Goal: Transaction & Acquisition: Book appointment/travel/reservation

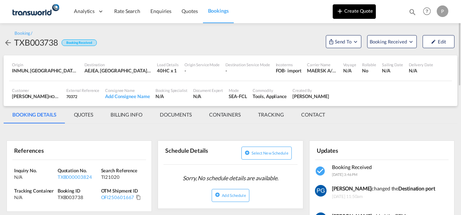
click at [357, 8] on button "Create Quote" at bounding box center [354, 11] width 43 height 14
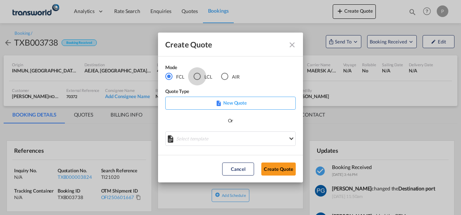
click at [199, 76] on div "LCL" at bounding box center [196, 76] width 7 height 7
click at [270, 166] on button "Create Quote" at bounding box center [278, 169] width 34 height 13
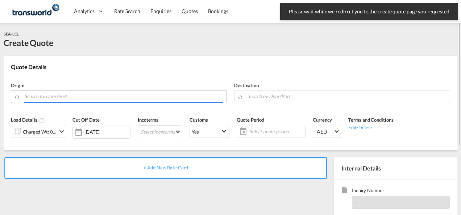
click at [121, 95] on input "Search by Door/Port" at bounding box center [123, 96] width 199 height 13
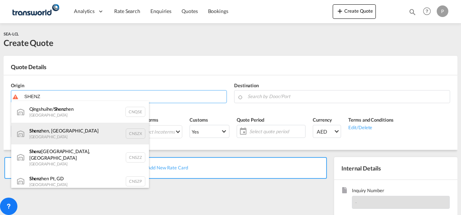
click at [70, 133] on div "Shenz hen, GD [GEOGRAPHIC_DATA] CNSZX" at bounding box center [80, 134] width 138 height 22
type input "[GEOGRAPHIC_DATA], GD, CNSZX"
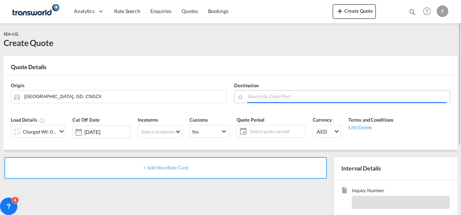
click at [254, 95] on input "Search by Door/Port" at bounding box center [346, 96] width 199 height 13
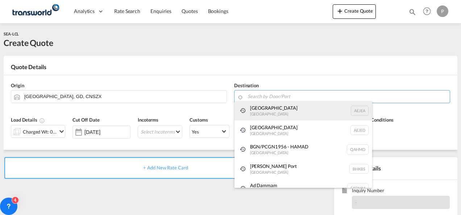
click at [258, 114] on div "[GEOGRAPHIC_DATA] [GEOGRAPHIC_DATA]" at bounding box center [303, 111] width 138 height 20
type input "[GEOGRAPHIC_DATA], [GEOGRAPHIC_DATA]"
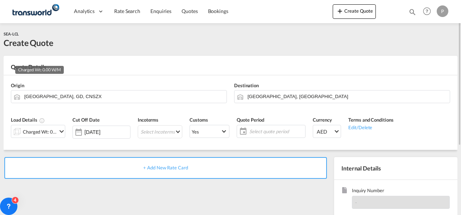
click at [47, 130] on div "Charged Wt: 0.00 W/M" at bounding box center [40, 132] width 34 height 10
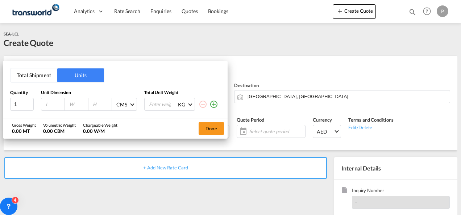
click at [37, 76] on button "Total Shipment" at bounding box center [34, 75] width 47 height 14
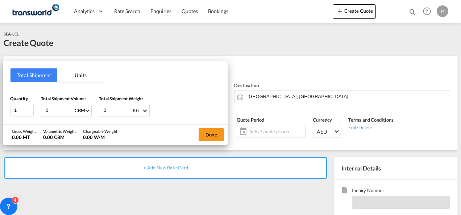
click at [55, 112] on input "0" at bounding box center [59, 110] width 29 height 12
type input "3.84"
click at [117, 109] on input "0" at bounding box center [117, 110] width 29 height 12
type input "241.59"
click at [218, 132] on button "Done" at bounding box center [211, 134] width 25 height 13
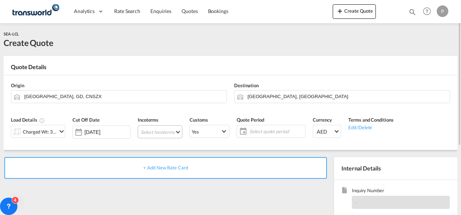
click at [149, 135] on md-select "Select Incoterms CPT - import Carrier Paid to FOB - export Free on Board CIF - …" at bounding box center [160, 131] width 45 height 13
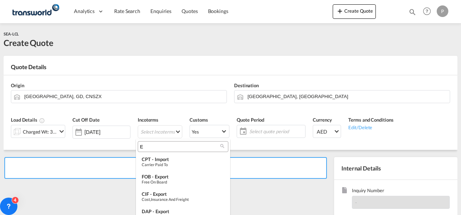
click at [149, 146] on input "E" at bounding box center [180, 146] width 80 height 7
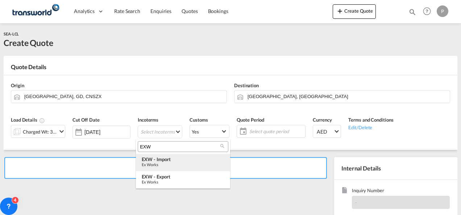
type input "EXW"
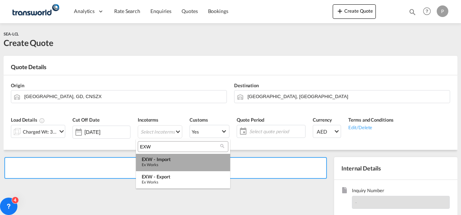
click at [159, 159] on div "EXW - import" at bounding box center [183, 159] width 83 height 6
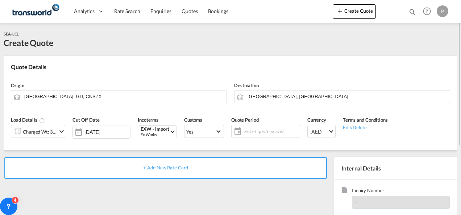
click at [248, 134] on span "Select quote period" at bounding box center [271, 131] width 54 height 7
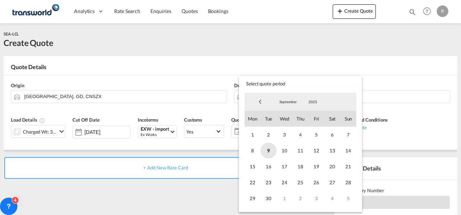
click at [266, 154] on span "9" at bounding box center [268, 151] width 16 height 16
click at [271, 195] on span "30" at bounding box center [268, 199] width 16 height 16
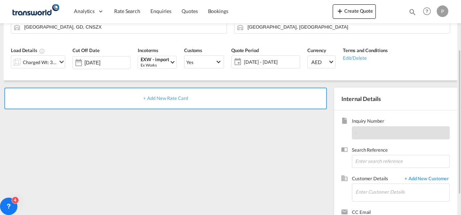
scroll to position [71, 0]
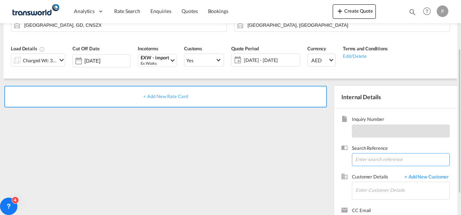
click at [366, 160] on input at bounding box center [401, 159] width 98 height 13
type input "TWG786"
click at [360, 184] on input "Enter Customer Details" at bounding box center [402, 190] width 94 height 16
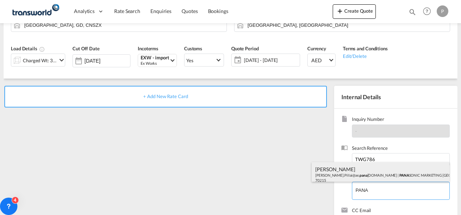
click at [356, 178] on div "[PERSON_NAME] [PERSON_NAME].Pillai@ae. pana [DOMAIN_NAME] | PANA SONIC MARKETIN…" at bounding box center [381, 174] width 138 height 25
type input "PANASONIC MARKETING [GEOGRAPHIC_DATA] AND [GEOGRAPHIC_DATA] (PMMAF) SPARE PARTS…"
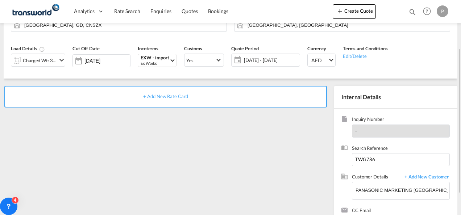
click at [176, 95] on span "+ Add New Rate Card" at bounding box center [165, 96] width 45 height 6
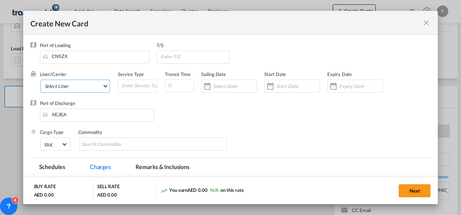
click at [76, 86] on md-select "Select Liner 2HM LOGISTICS D.O.O 2HM LOGISTICS D.O.O. / TDWC-CAPODISTRI 2HM LOG…" at bounding box center [76, 86] width 70 height 13
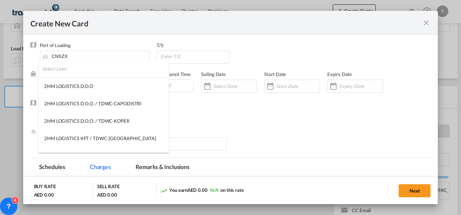
click at [72, 69] on input "search" at bounding box center [105, 68] width 126 height 17
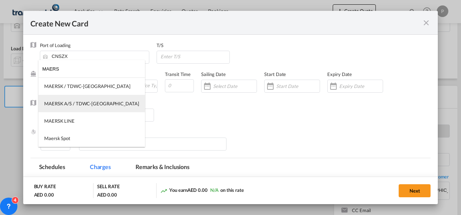
type input "MAERS"
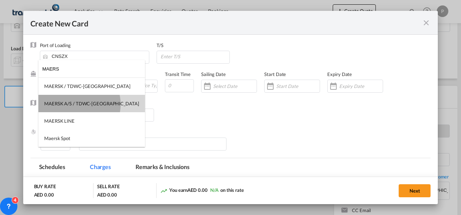
click at [79, 104] on div "MAERSK A/S / TDWC-[GEOGRAPHIC_DATA]" at bounding box center [91, 103] width 95 height 7
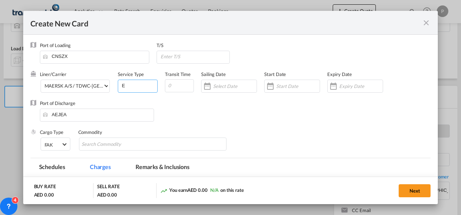
click at [131, 89] on input "E" at bounding box center [139, 85] width 36 height 11
type input "EXW IMPORT"
click at [351, 85] on input "Create New CardPort ..." at bounding box center [360, 86] width 43 height 6
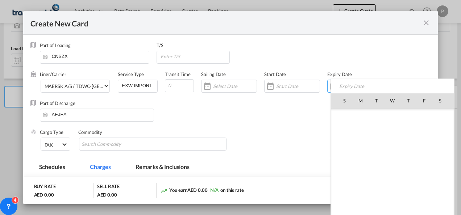
scroll to position [167804, 0]
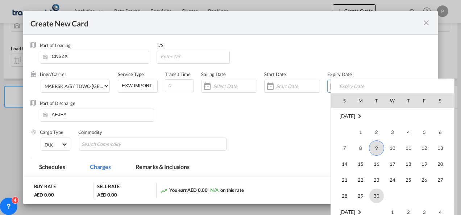
click at [373, 191] on span "30" at bounding box center [376, 196] width 14 height 14
type input "[DATE]"
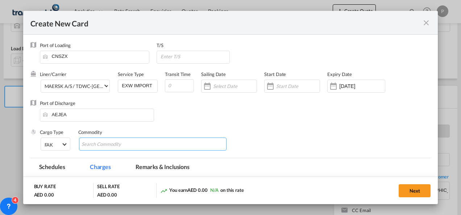
click at [161, 146] on md-chips-wrap "Chips container with autocompletion. Enter the text area, type text to search, …" at bounding box center [153, 144] width 148 height 13
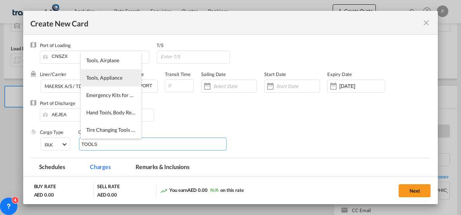
type input "TOOLS"
click at [118, 78] on span "Tools, Appliance" at bounding box center [104, 78] width 36 height 6
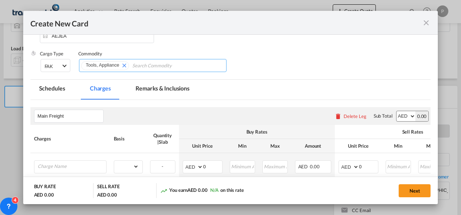
scroll to position [80, 0]
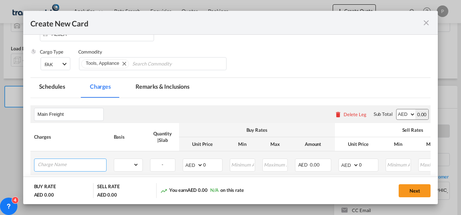
click at [93, 162] on input "Charge Name" at bounding box center [72, 164] width 68 height 11
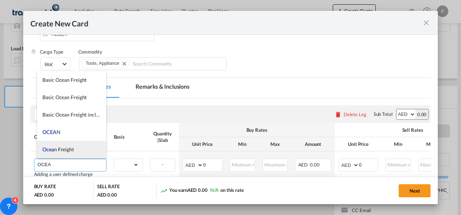
click at [79, 149] on li "Ocea n Freight" at bounding box center [71, 149] width 69 height 17
type input "Ocean Freight"
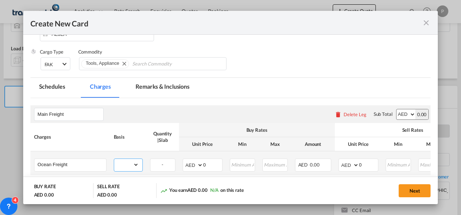
click at [138, 160] on select "gross_weight volumetric_weight per_shipment per_bl per_km per_hawb per_kg flat …" at bounding box center [126, 165] width 25 height 12
select select "per_shipment"
click at [114, 159] on select "gross_weight volumetric_weight per_shipment per_bl per_km per_hawb per_kg flat …" at bounding box center [126, 165] width 25 height 12
click at [364, 163] on input "0" at bounding box center [368, 164] width 19 height 11
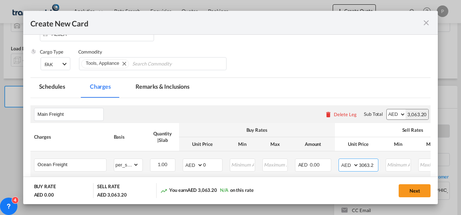
type input "3063.2"
click at [209, 164] on input "0" at bounding box center [212, 164] width 19 height 11
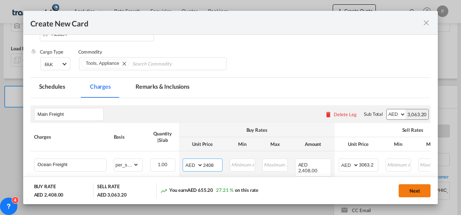
type input "2408"
click at [415, 189] on button "Next" at bounding box center [414, 190] width 32 height 13
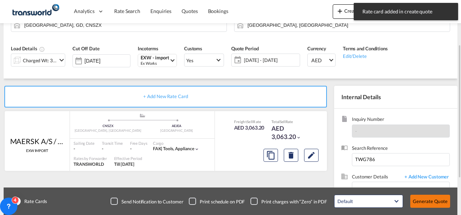
click at [433, 204] on button "Generate Quote" at bounding box center [430, 201] width 40 height 13
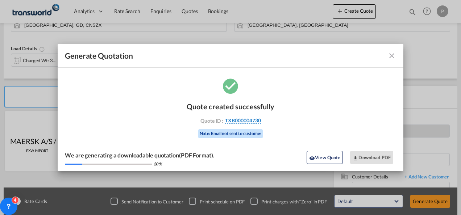
click at [254, 118] on span "TXB000004730" at bounding box center [243, 120] width 36 height 7
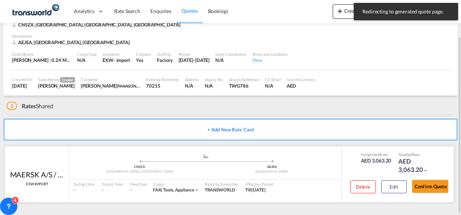
scroll to position [44, 0]
click at [429, 191] on button "Confirm Quote" at bounding box center [430, 186] width 36 height 13
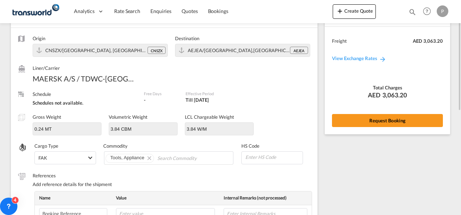
scroll to position [41, 0]
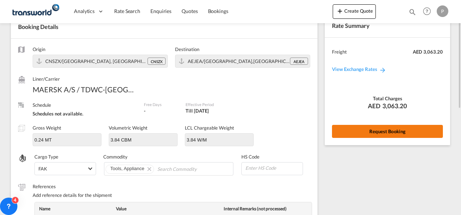
click at [362, 133] on button "Request Booking" at bounding box center [387, 131] width 111 height 13
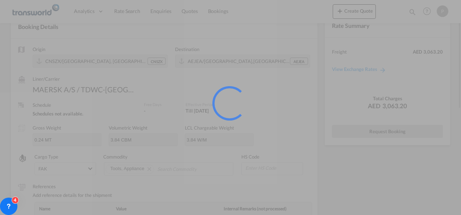
scroll to position [13, 0]
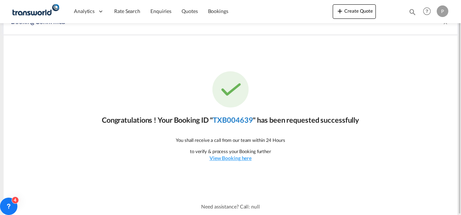
click at [224, 122] on link "TXB004639" at bounding box center [233, 120] width 40 height 9
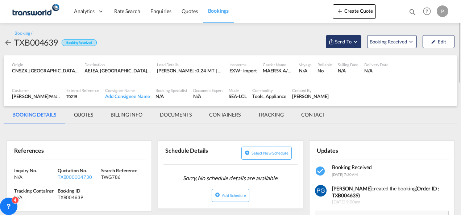
click at [346, 39] on span "Send To" at bounding box center [343, 41] width 18 height 7
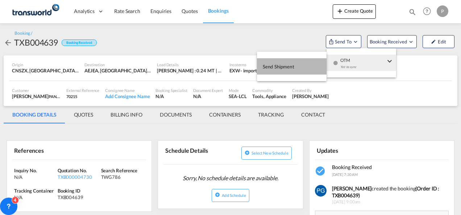
click at [291, 67] on span "Send Shipment" at bounding box center [279, 67] width 32 height 12
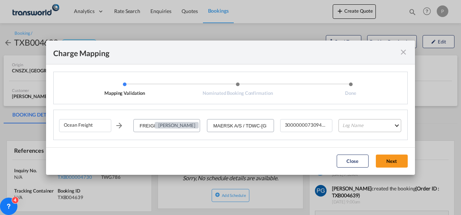
click at [360, 126] on md-select "Leg Name HANDLING ORIGIN VESSEL HANDLING DESTINATION OTHERS TL PICK UP CUSTOMS …" at bounding box center [369, 125] width 63 height 13
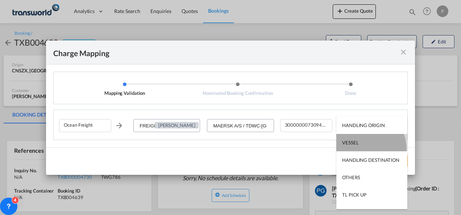
click at [362, 149] on md-option "VESSEL" at bounding box center [371, 142] width 71 height 17
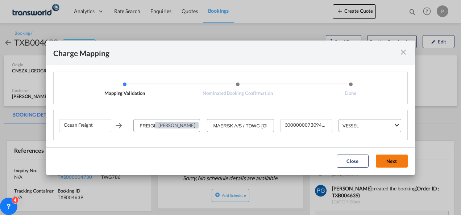
click at [397, 162] on button "Next" at bounding box center [392, 161] width 32 height 13
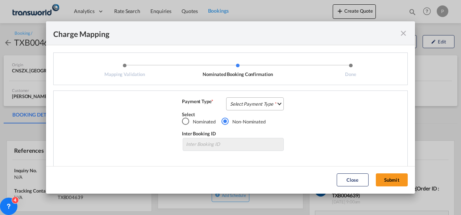
click at [250, 103] on md-select "Select Payment Type COLLECT PREPAID" at bounding box center [255, 103] width 58 height 13
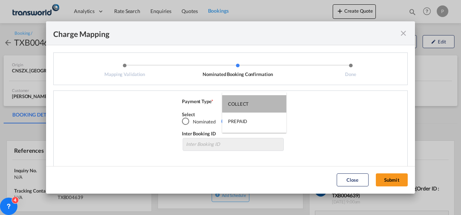
click at [250, 103] on md-option "COLLECT" at bounding box center [254, 103] width 64 height 17
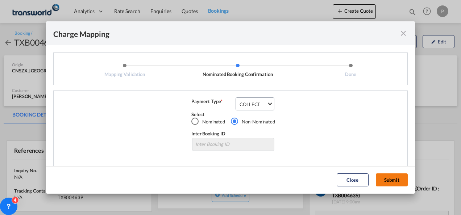
click at [390, 179] on button "Submit" at bounding box center [392, 180] width 32 height 13
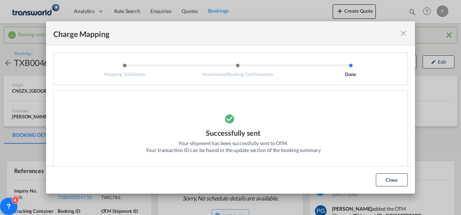
click at [402, 33] on md-icon "icon-close fg-AAA8AD cursor" at bounding box center [403, 33] width 9 height 9
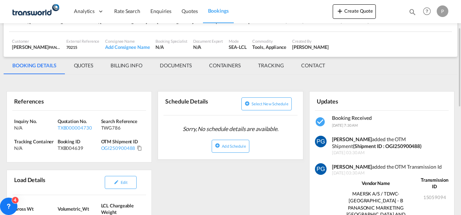
scroll to position [70, 0]
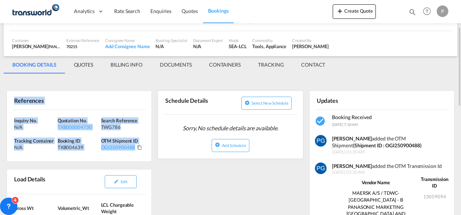
drag, startPoint x: 12, startPoint y: 100, endPoint x: 135, endPoint y: 154, distance: 133.7
click at [135, 154] on div "References Inquiry No. N/A Quotation No. TXB000004730 Search Reference TWG786 T…" at bounding box center [79, 126] width 145 height 71
copy div "References Inquiry No. N/A Quotation No. TXB000004730 Search Reference TWG786 T…"
